Goal: Check status: Check status

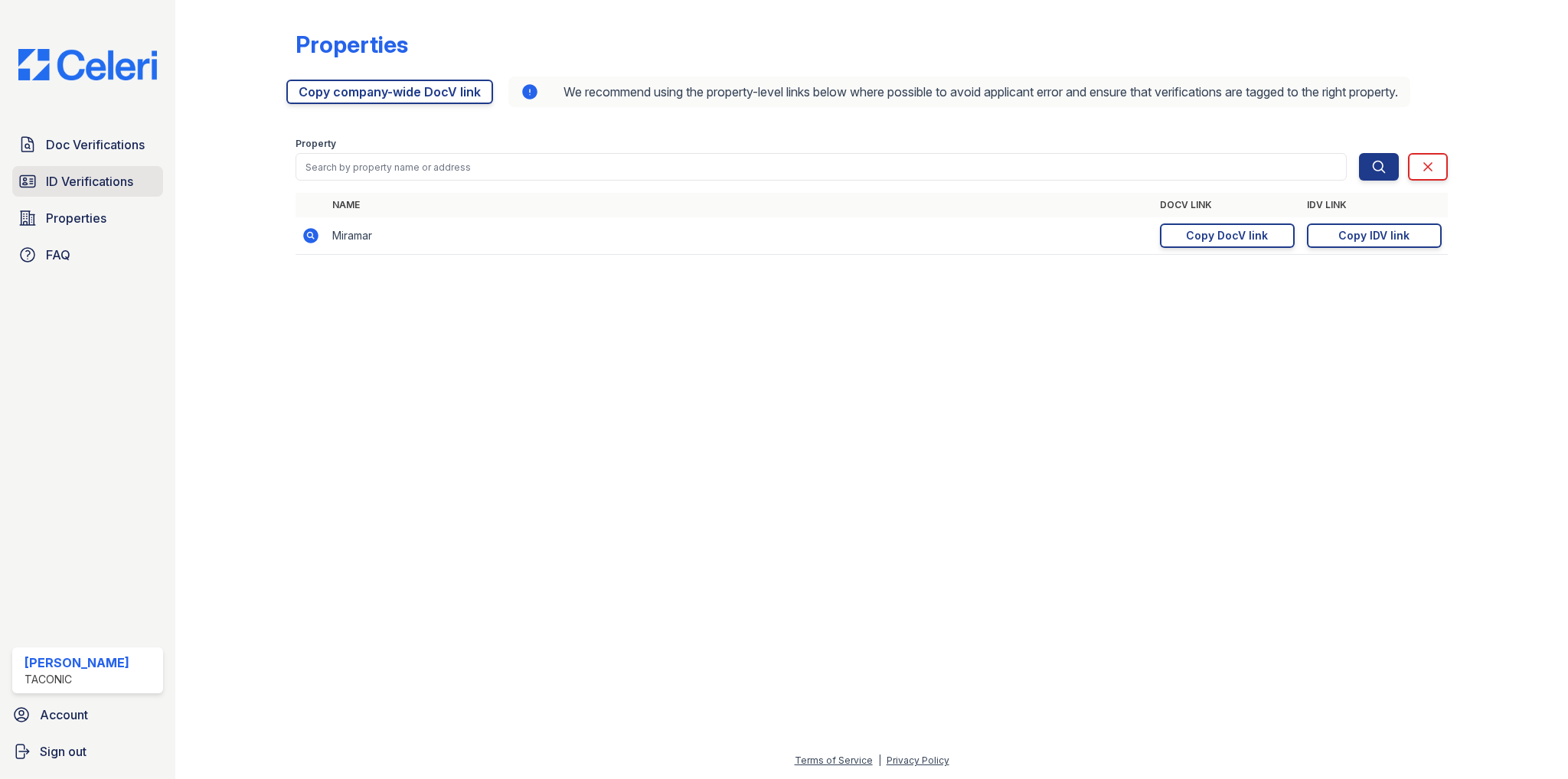
click at [90, 180] on span "ID Verifications" at bounding box center [90, 181] width 87 height 18
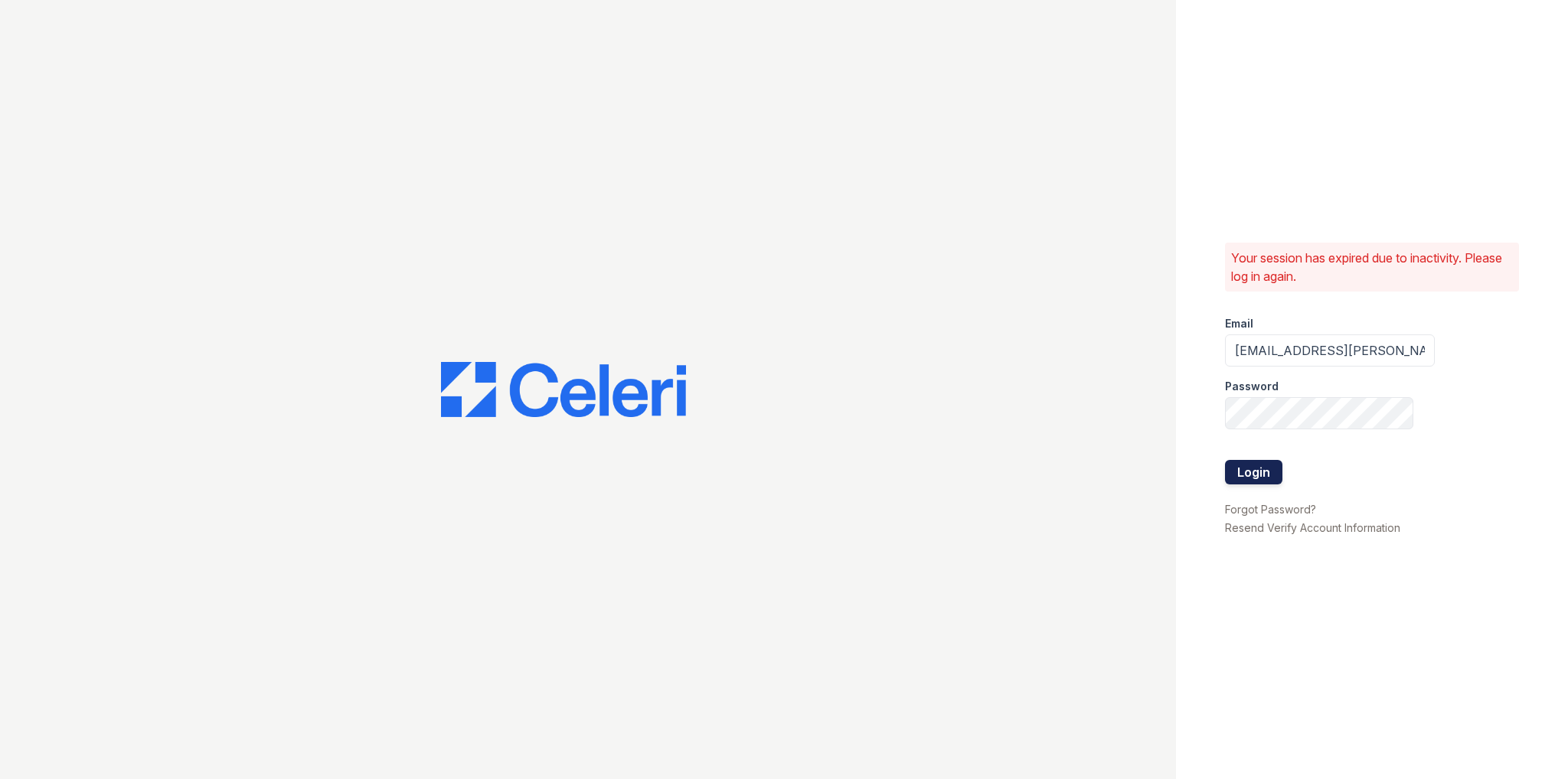
click at [1240, 472] on button "Login" at bounding box center [1253, 472] width 57 height 25
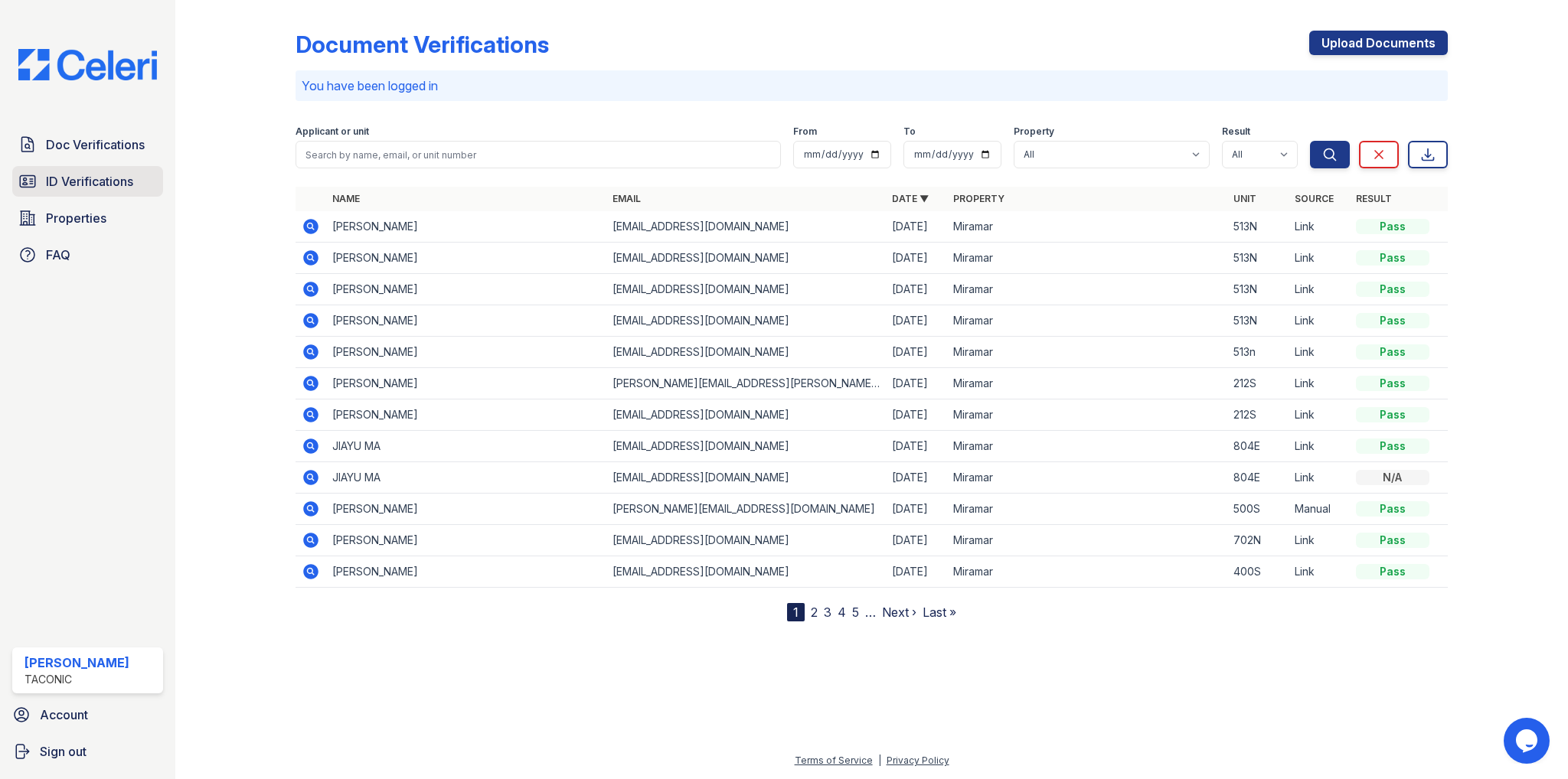
click at [65, 179] on span "ID Verifications" at bounding box center [90, 181] width 87 height 18
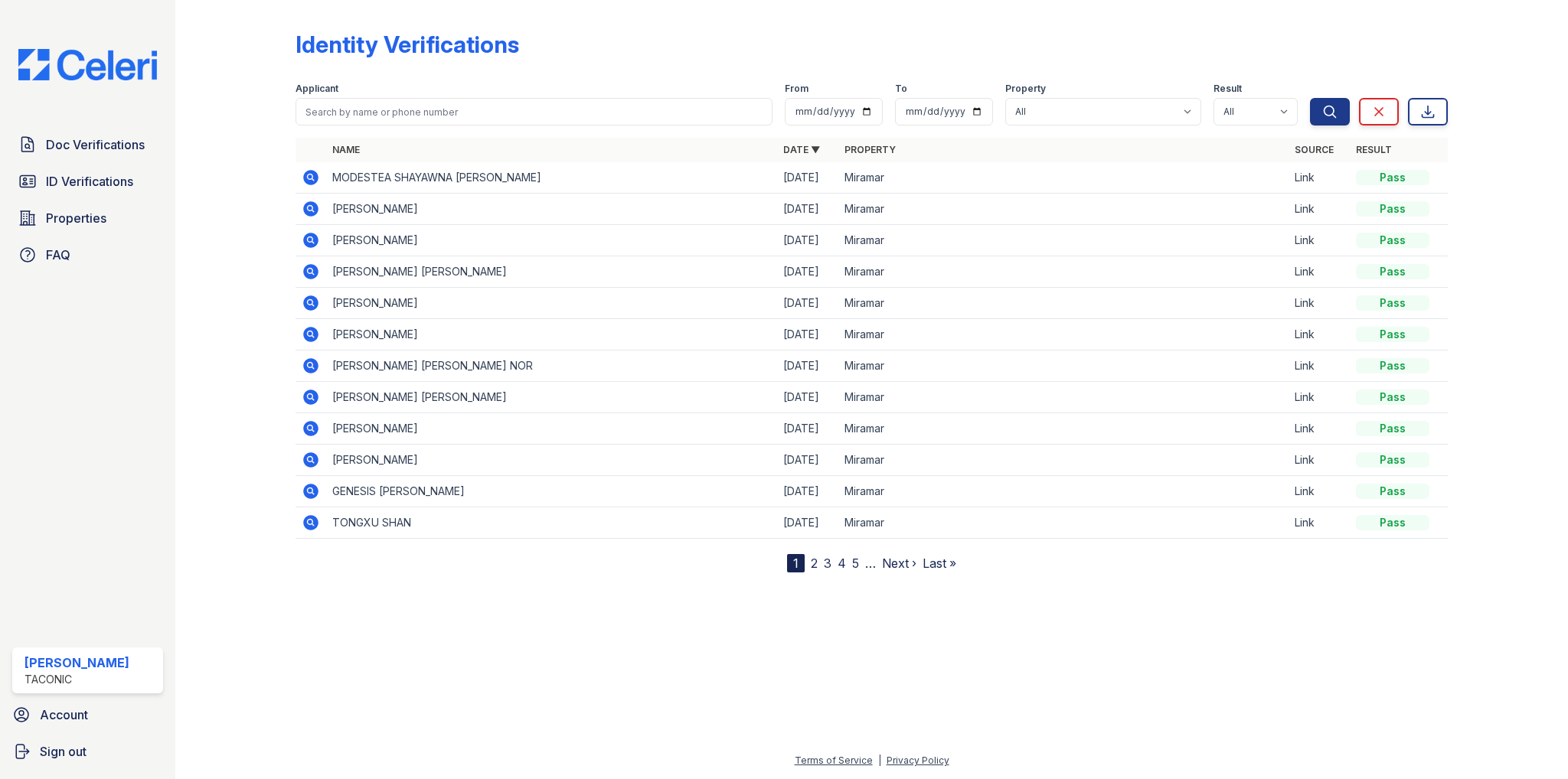
click at [312, 175] on icon at bounding box center [310, 177] width 18 height 18
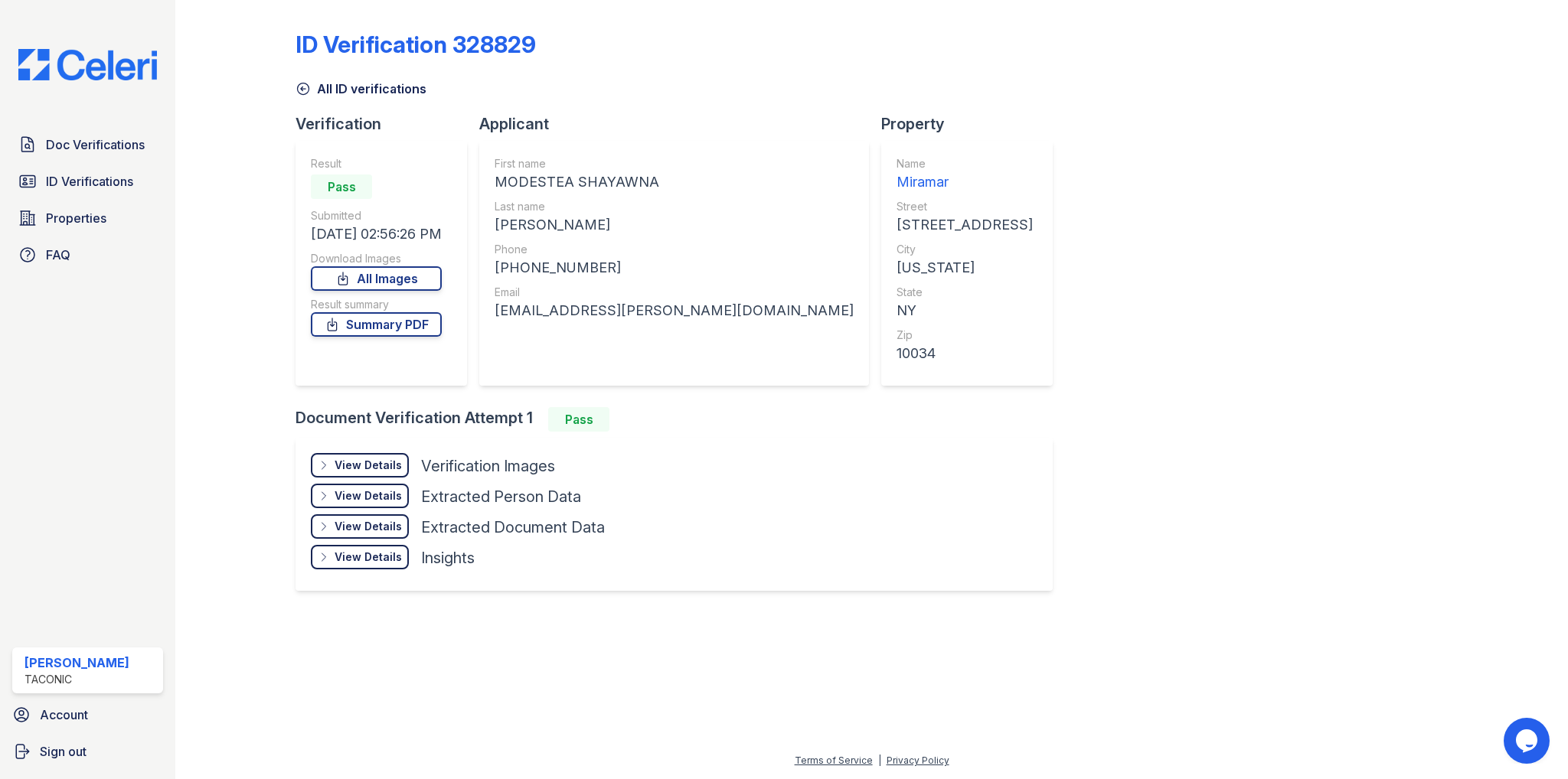
click at [370, 466] on div "View Details" at bounding box center [367, 466] width 68 height 15
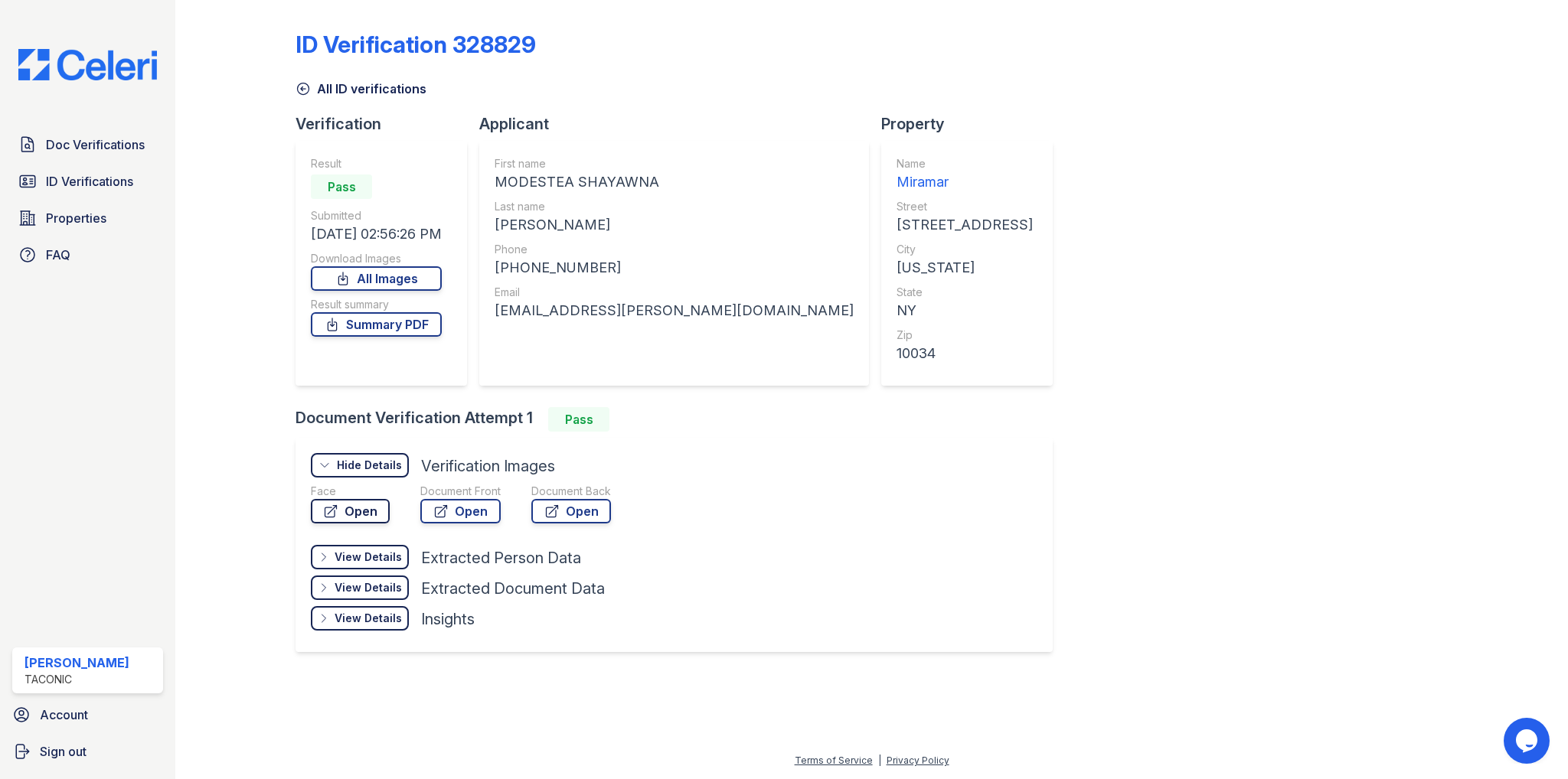
click at [361, 511] on link "Open" at bounding box center [350, 511] width 79 height 25
click at [480, 512] on link "Open" at bounding box center [461, 511] width 80 height 25
click at [382, 323] on link "Summary PDF" at bounding box center [376, 324] width 131 height 25
